Goal: Task Accomplishment & Management: Manage account settings

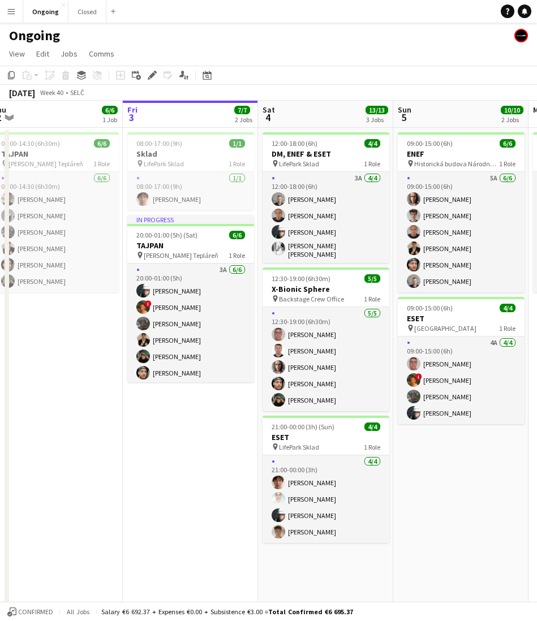
scroll to position [0, 420]
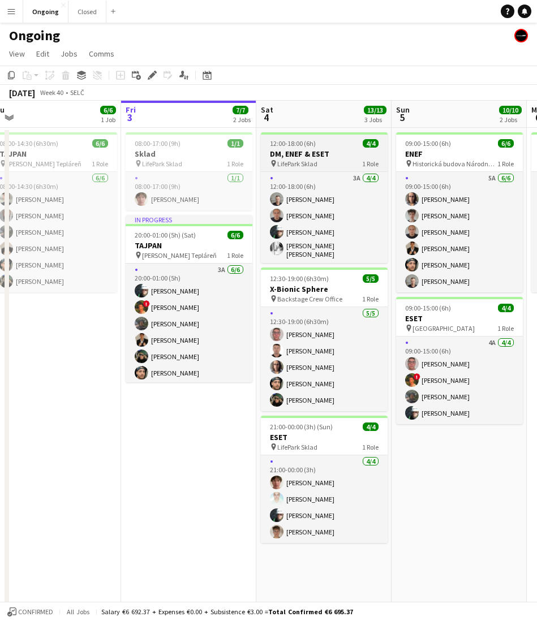
click at [308, 143] on span "12:00-18:00 (6h)" at bounding box center [293, 143] width 46 height 8
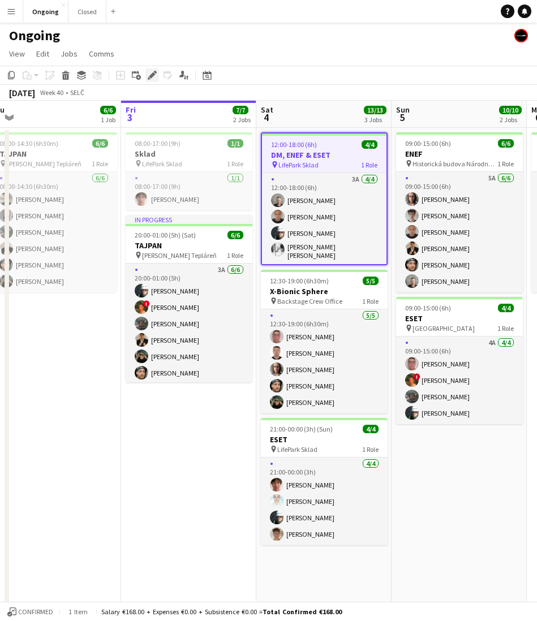
click at [154, 71] on icon at bounding box center [155, 72] width 3 height 3
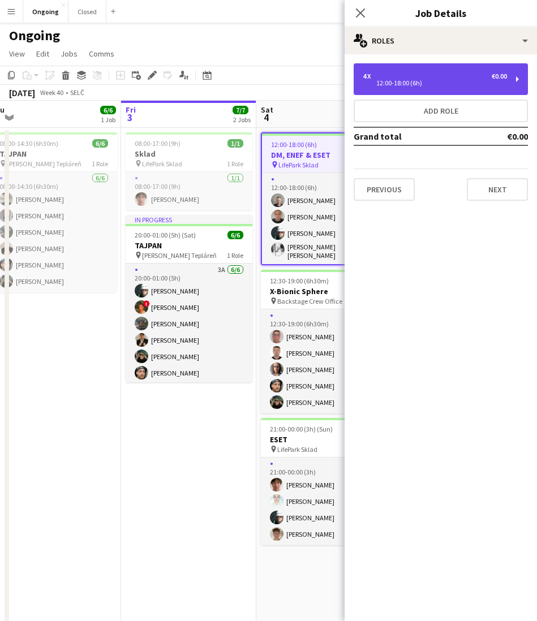
click at [454, 88] on div "4 x €0.00 12:00-18:00 (6h)" at bounding box center [440, 79] width 174 height 32
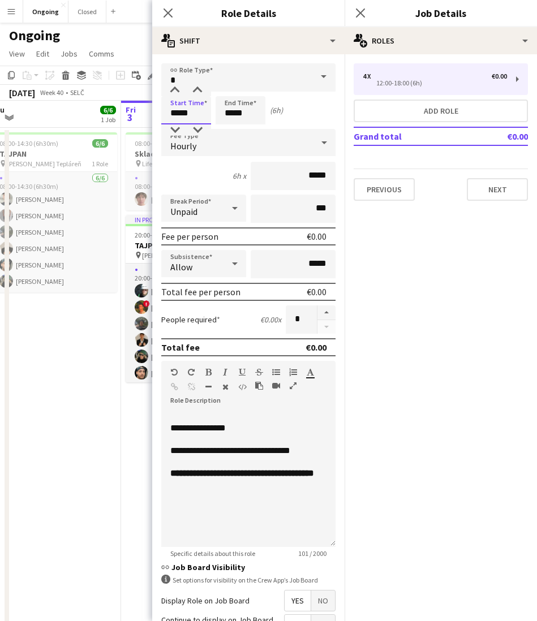
click at [174, 118] on input "*****" at bounding box center [186, 110] width 50 height 28
click at [175, 128] on div at bounding box center [174, 129] width 23 height 11
type input "*****"
click at [175, 128] on div at bounding box center [174, 129] width 23 height 11
click at [231, 115] on input "*****" at bounding box center [240, 110] width 50 height 28
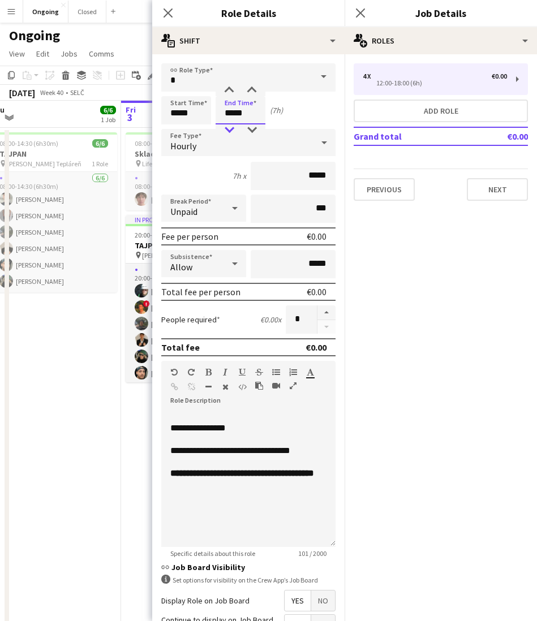
click at [229, 128] on div at bounding box center [229, 129] width 23 height 11
type input "*****"
click at [229, 128] on div at bounding box center [229, 129] width 23 height 11
click at [501, 190] on button "Next" at bounding box center [497, 189] width 61 height 23
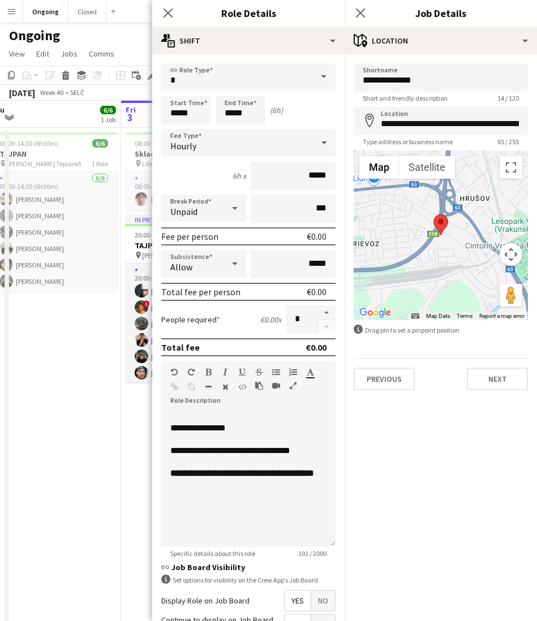
click at [89, 371] on app-date-cell "08:00-14:30 (6h30m) 6/6 TAJPAN pin [PERSON_NAME] Tepláreň 1 Role [DATE] 08:00-1…" at bounding box center [53, 377] width 135 height 499
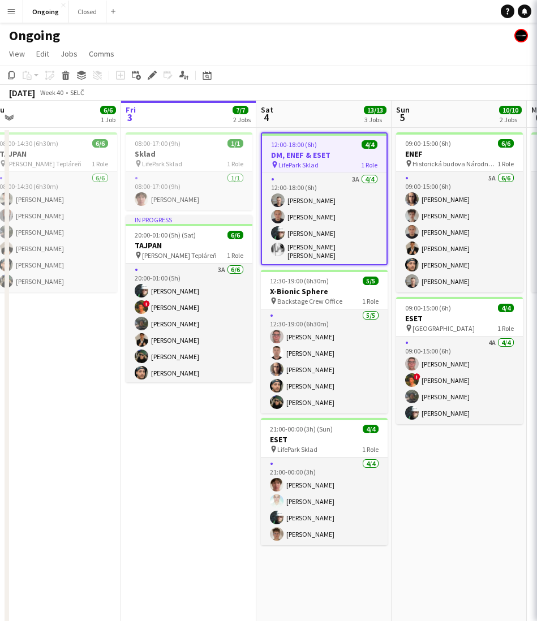
scroll to position [0, 420]
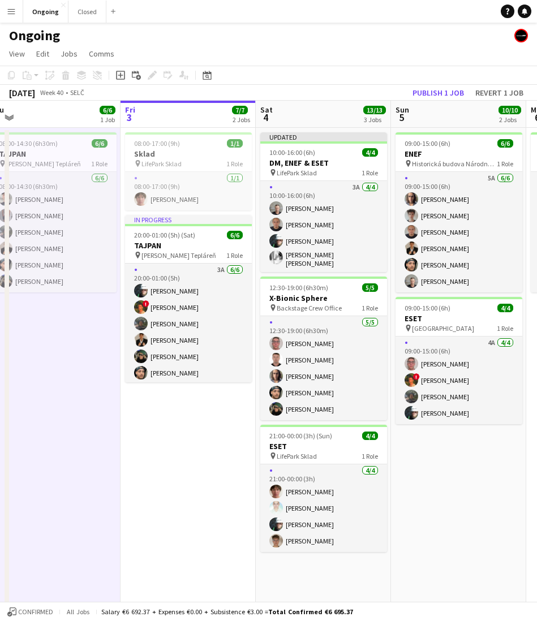
click at [418, 44] on app-page-menu "View Day view expanded Day view collapsed Month view Date picker Jump to [DATE]…" at bounding box center [268, 54] width 537 height 21
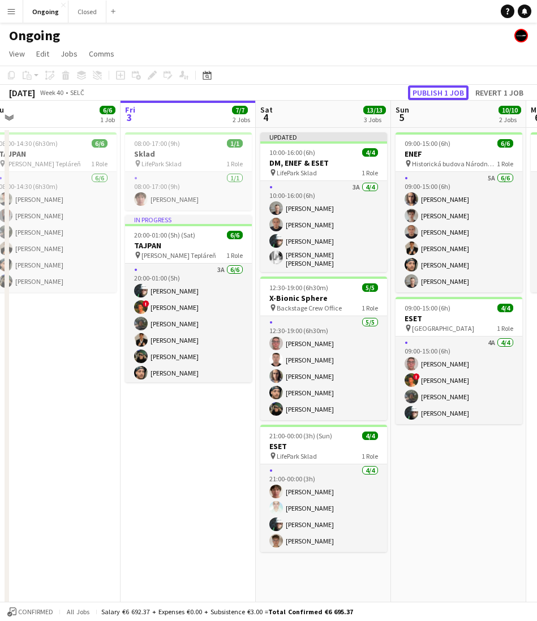
click at [430, 87] on button "Publish 1 job" at bounding box center [438, 92] width 61 height 15
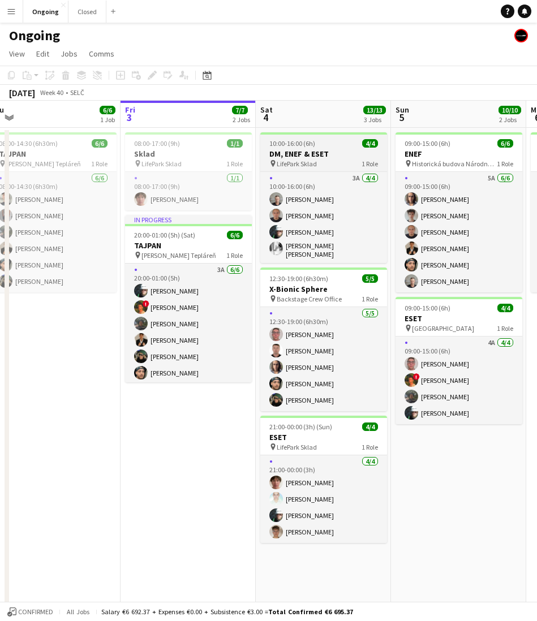
click at [305, 155] on h3 "DM, ENEF & ESET" at bounding box center [323, 154] width 127 height 10
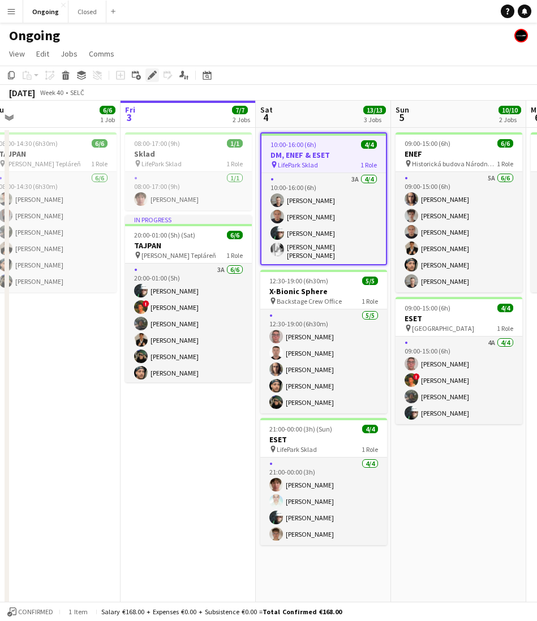
click at [150, 73] on icon "Edit" at bounding box center [152, 75] width 9 height 9
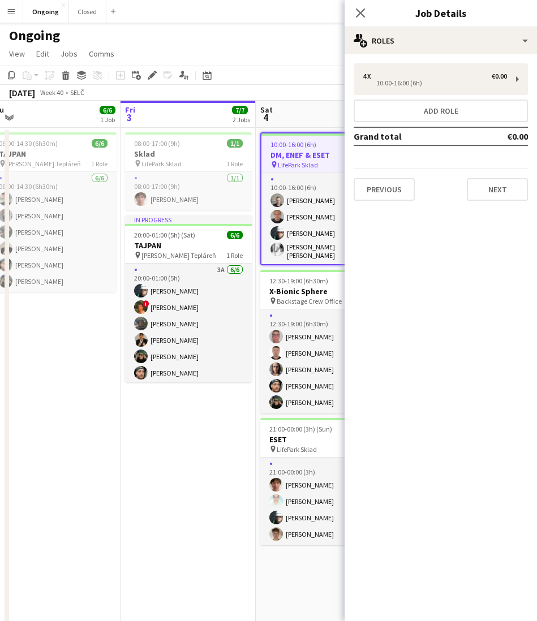
click at [180, 476] on app-date-cell "08:00-17:00 (9h) 1/1 Sklad pin LifePark Sklad 1 Role [DATE] 08:00-17:00 (9h) [P…" at bounding box center [187, 377] width 135 height 499
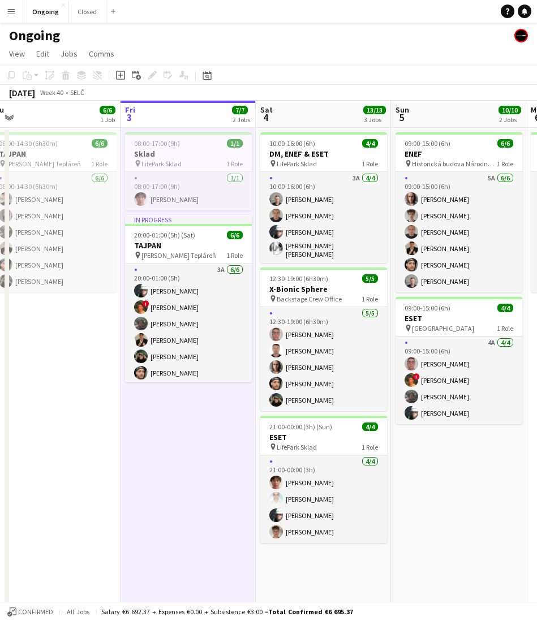
click at [312, 63] on app-page-menu "View Day view expanded Day view collapsed Month view Date picker Jump to [DATE]…" at bounding box center [268, 54] width 537 height 21
